Goal: Information Seeking & Learning: Learn about a topic

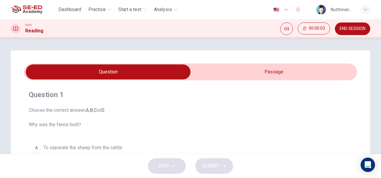
click at [234, 70] on input "checkbox" at bounding box center [108, 71] width 500 height 15
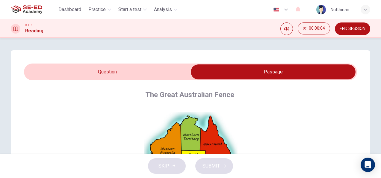
click at [140, 71] on input "checkbox" at bounding box center [273, 71] width 500 height 15
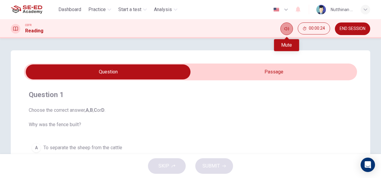
click at [284, 29] on button "Mute" at bounding box center [287, 28] width 13 height 13
click at [284, 29] on button "Unmute" at bounding box center [287, 28] width 13 height 13
click at [118, 78] on input "checkbox" at bounding box center [108, 71] width 500 height 15
checkbox input "true"
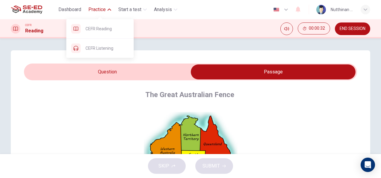
click at [97, 13] on span "Practice" at bounding box center [96, 9] width 17 height 7
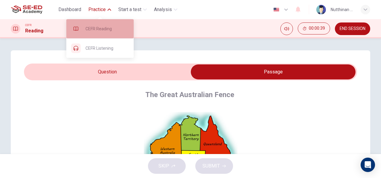
click at [94, 26] on span "CEFR Reading" at bounding box center [106, 28] width 43 height 7
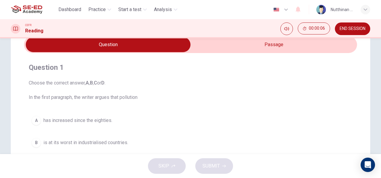
scroll to position [26, 0]
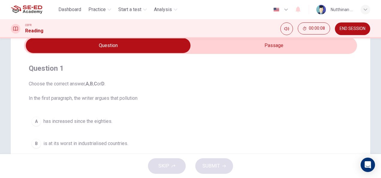
click at [214, 47] on input "checkbox" at bounding box center [108, 45] width 500 height 15
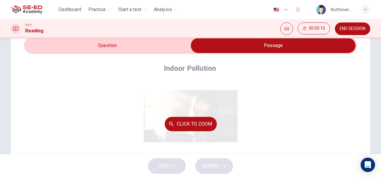
scroll to position [8, 0]
click at [181, 128] on button "Click to Zoom" at bounding box center [191, 124] width 52 height 14
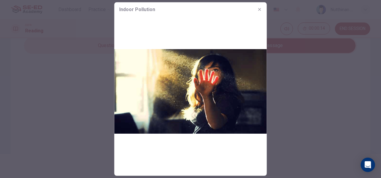
click at [291, 112] on div at bounding box center [190, 89] width 381 height 178
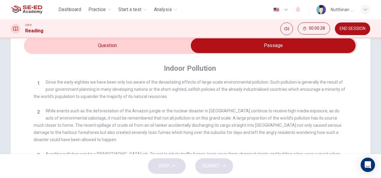
scroll to position [118, 0]
drag, startPoint x: 79, startPoint y: 97, endPoint x: 92, endPoint y: 98, distance: 13.5
click at [92, 98] on span "Since the early eighties we have been only too aware of the devastating effects…" at bounding box center [190, 88] width 312 height 19
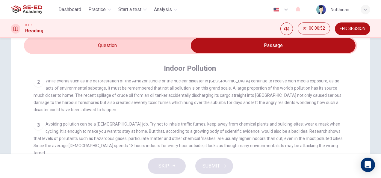
scroll to position [147, 0]
click at [110, 46] on input "checkbox" at bounding box center [273, 45] width 500 height 15
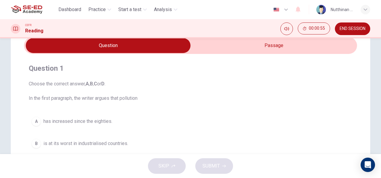
scroll to position [35, 0]
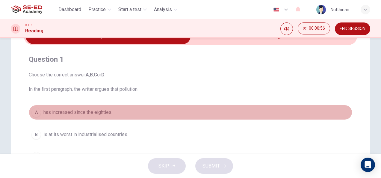
click at [33, 112] on div "A" at bounding box center [36, 113] width 10 height 10
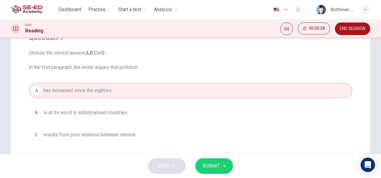
scroll to position [57, 0]
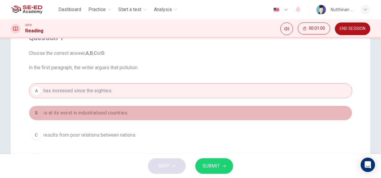
click at [117, 112] on span "is at its worst in industrialised countries." at bounding box center [85, 112] width 85 height 7
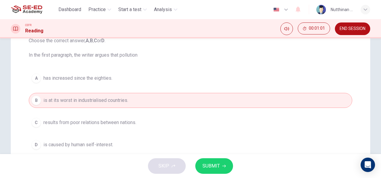
scroll to position [70, 0]
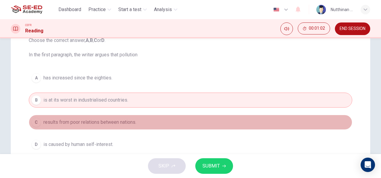
click at [111, 123] on span "results from poor relations between nations." at bounding box center [89, 122] width 93 height 7
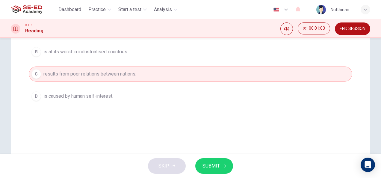
scroll to position [119, 0]
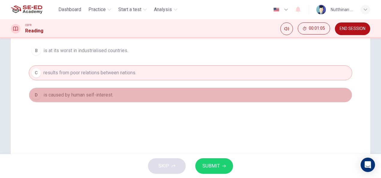
click at [100, 94] on span "is caused by human self-interest." at bounding box center [78, 94] width 70 height 7
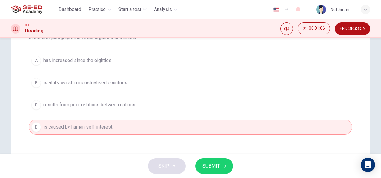
scroll to position [84, 0]
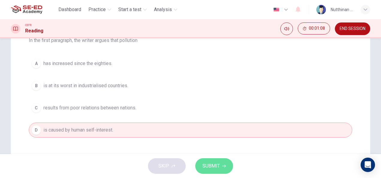
click at [216, 165] on span "SUBMIT" at bounding box center [211, 166] width 17 height 8
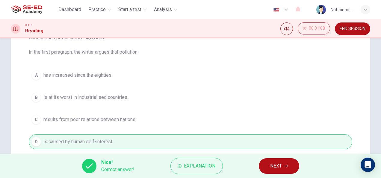
scroll to position [0, 0]
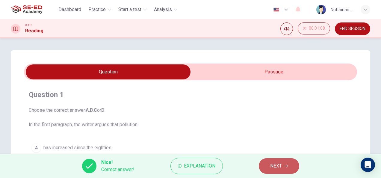
click at [273, 167] on span "NEXT" at bounding box center [276, 166] width 12 height 8
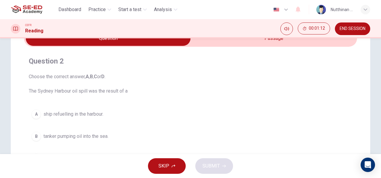
scroll to position [12, 0]
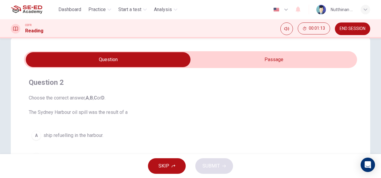
click at [243, 57] on input "checkbox" at bounding box center [108, 59] width 500 height 15
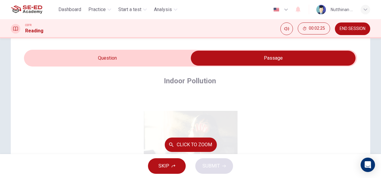
scroll to position [0, 0]
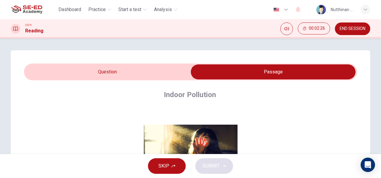
click at [140, 67] on input "checkbox" at bounding box center [273, 71] width 500 height 15
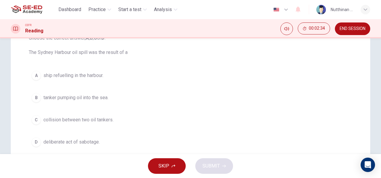
scroll to position [72, 0]
click at [82, 97] on span "tanker pumping oil into the sea." at bounding box center [75, 98] width 65 height 7
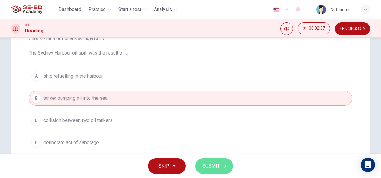
click at [210, 169] on span "SUBMIT" at bounding box center [211, 166] width 17 height 8
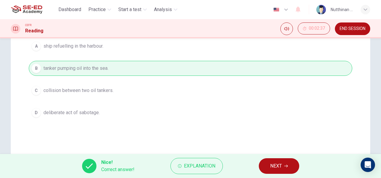
scroll to position [103, 0]
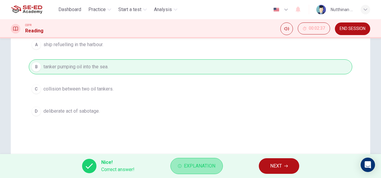
click at [197, 166] on span "Explanation" at bounding box center [199, 166] width 31 height 8
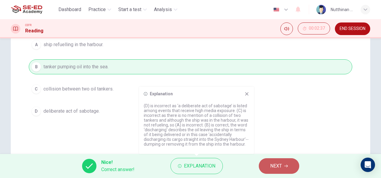
click at [277, 167] on span "NEXT" at bounding box center [276, 166] width 12 height 8
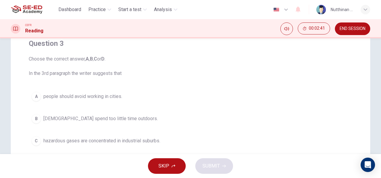
scroll to position [0, 0]
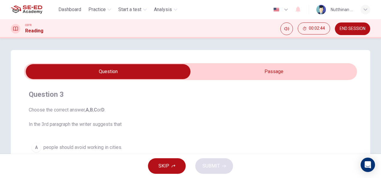
click at [235, 76] on input "checkbox" at bounding box center [108, 71] width 500 height 15
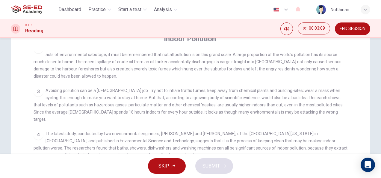
scroll to position [152, 0]
click at [212, 113] on span "Avoiding pollution can be a full time job. Try not to inhale traffic fumes; kee…" at bounding box center [189, 105] width 310 height 34
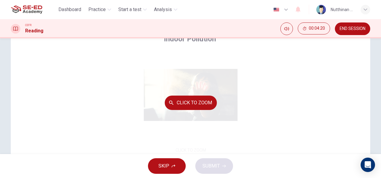
scroll to position [0, 0]
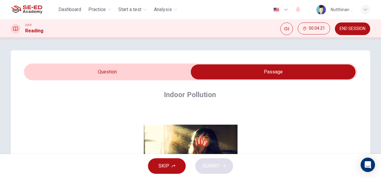
click at [144, 67] on input "checkbox" at bounding box center [273, 71] width 500 height 15
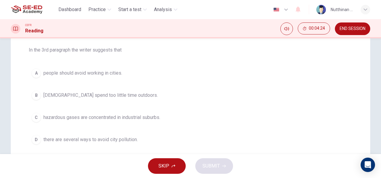
scroll to position [78, 0]
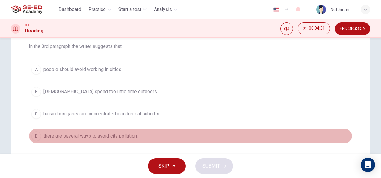
click at [127, 136] on span "there are several ways to avoid city pollution." at bounding box center [90, 136] width 94 height 7
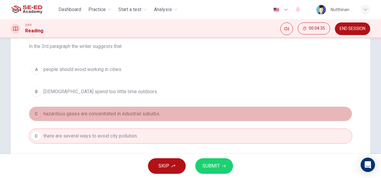
click at [134, 109] on button "C hazardous gases are concentrated in industrial suburbs." at bounding box center [191, 113] width 324 height 15
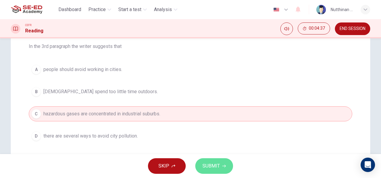
click at [209, 168] on span "SUBMIT" at bounding box center [211, 166] width 17 height 8
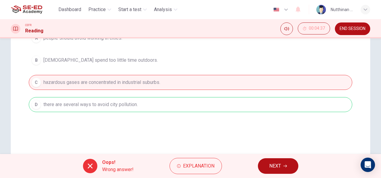
scroll to position [110, 0]
click at [198, 167] on span "Explanation" at bounding box center [198, 166] width 31 height 8
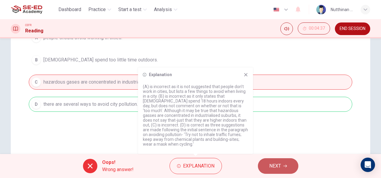
click at [280, 164] on span "NEXT" at bounding box center [276, 166] width 12 height 8
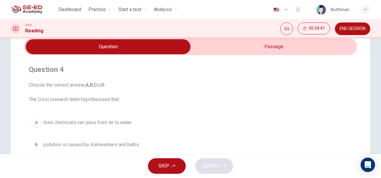
scroll to position [26, 0]
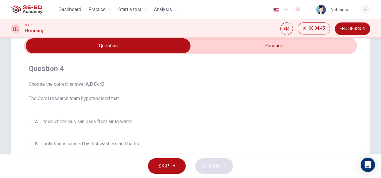
click at [245, 41] on input "checkbox" at bounding box center [108, 45] width 500 height 15
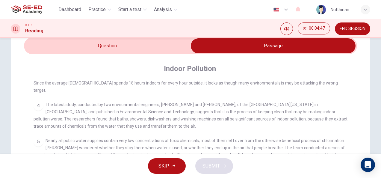
scroll to position [210, 0]
click at [142, 46] on input "checkbox" at bounding box center [273, 45] width 500 height 15
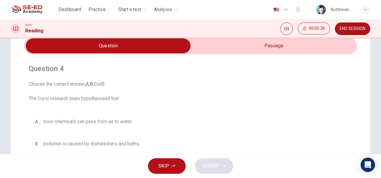
scroll to position [51, 0]
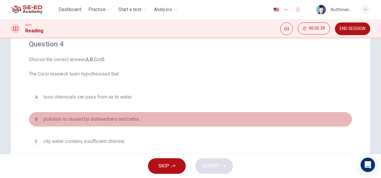
click at [122, 118] on span "pollution is caused by dishwashers and baths." at bounding box center [91, 119] width 97 height 7
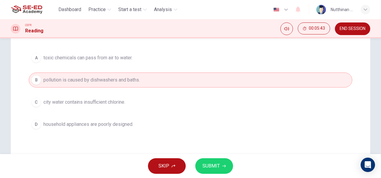
scroll to position [90, 0]
click at [202, 169] on button "SUBMIT" at bounding box center [215, 166] width 38 height 16
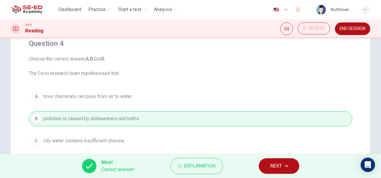
scroll to position [49, 0]
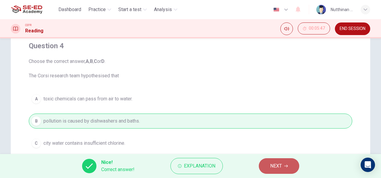
click at [269, 164] on button "NEXT" at bounding box center [279, 166] width 40 height 16
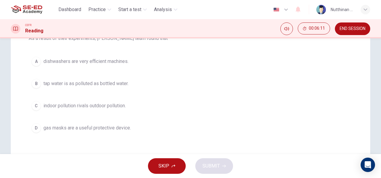
scroll to position [0, 0]
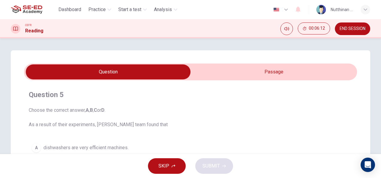
click at [267, 70] on input "checkbox" at bounding box center [108, 71] width 500 height 15
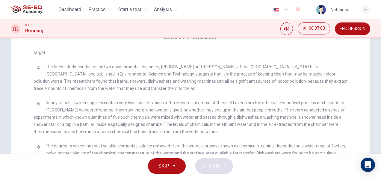
scroll to position [216, 0]
click at [217, 121] on span "Nearly all public water supplies contain very low concentrations of toxic chemi…" at bounding box center [190, 117] width 312 height 34
drag, startPoint x: 217, startPoint y: 121, endPoint x: 249, endPoint y: 122, distance: 31.5
click at [249, 122] on span "Nearly all public water supplies contain very low concentrations of toxic chemi…" at bounding box center [190, 117] width 312 height 34
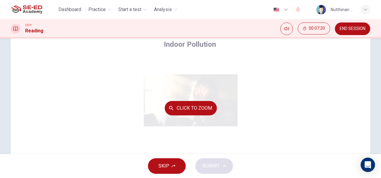
scroll to position [0, 0]
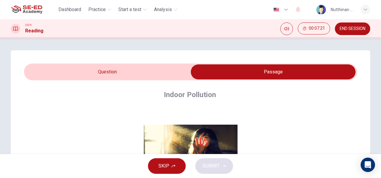
click at [131, 79] on input "checkbox" at bounding box center [273, 71] width 500 height 15
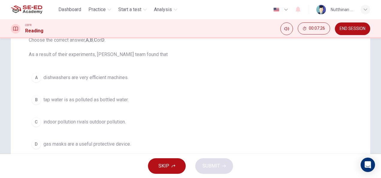
scroll to position [79, 0]
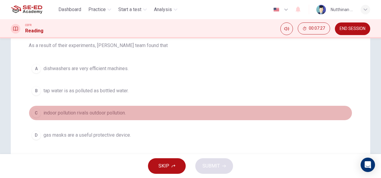
click at [33, 116] on div "C" at bounding box center [36, 113] width 10 height 10
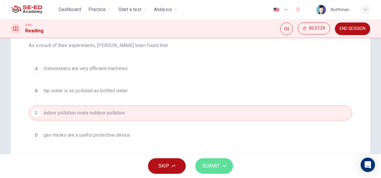
click at [208, 162] on span "SUBMIT" at bounding box center [211, 166] width 17 height 8
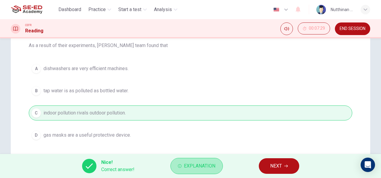
click at [208, 162] on span "Explanation" at bounding box center [199, 166] width 31 height 8
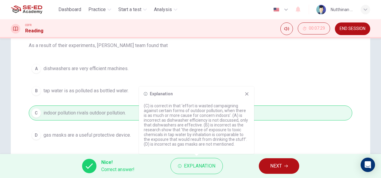
click at [289, 133] on div "A dishwashers are very efficient machines. B tap water is as polluted as bottle…" at bounding box center [191, 102] width 324 height 82
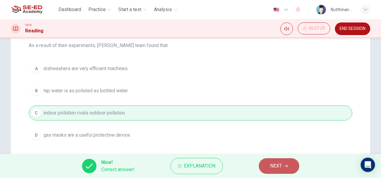
click at [276, 170] on span "NEXT" at bounding box center [276, 166] width 12 height 8
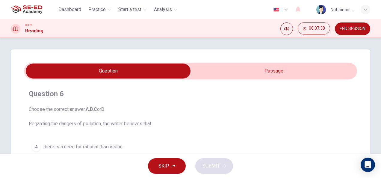
scroll to position [1, 0]
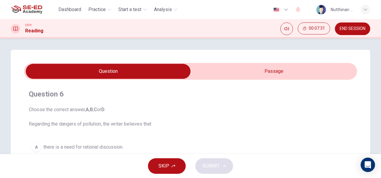
click at [241, 78] on input "checkbox" at bounding box center [108, 71] width 500 height 15
checkbox input "true"
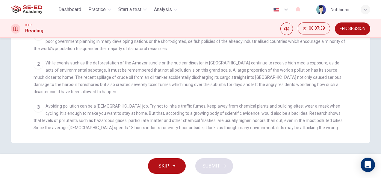
scroll to position [0, 0]
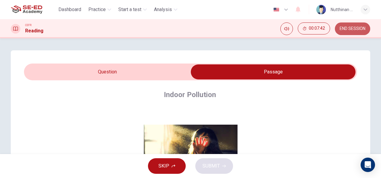
click at [358, 30] on span "END SESSION" at bounding box center [353, 28] width 26 height 5
